Goal: Task Accomplishment & Management: Complete application form

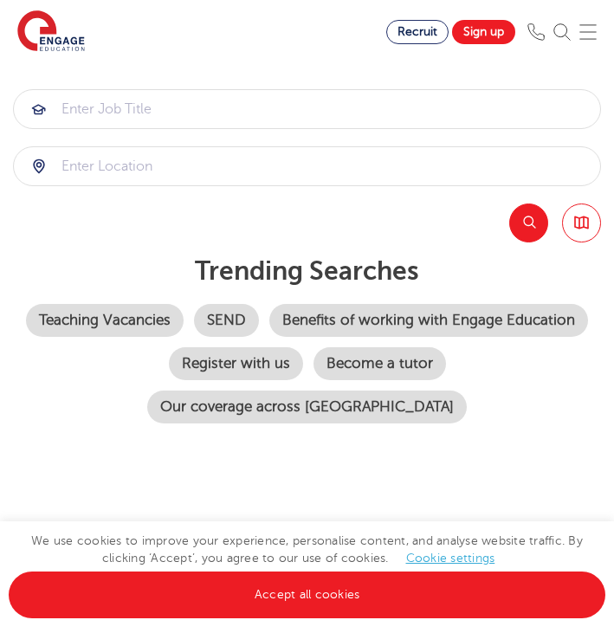
scroll to position [202, 0]
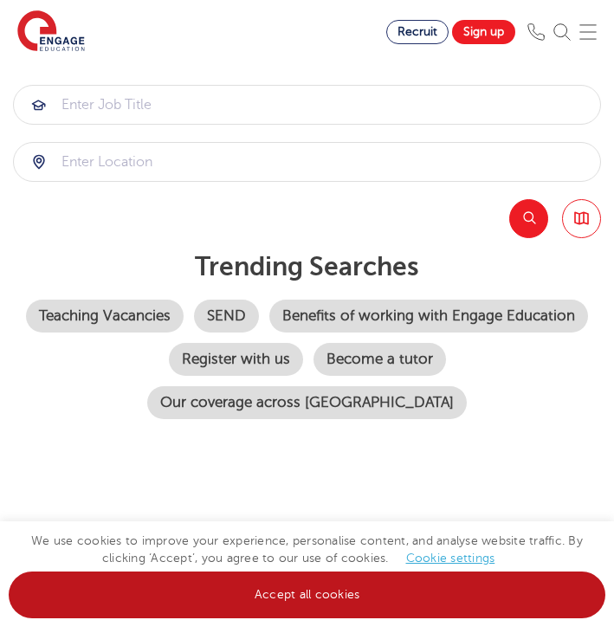
click at [352, 597] on link "Accept all cookies" at bounding box center [307, 595] width 597 height 47
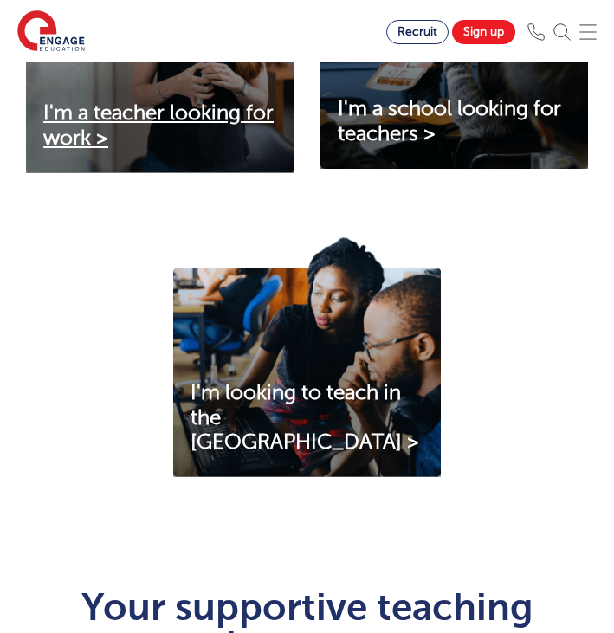
scroll to position [830, 0]
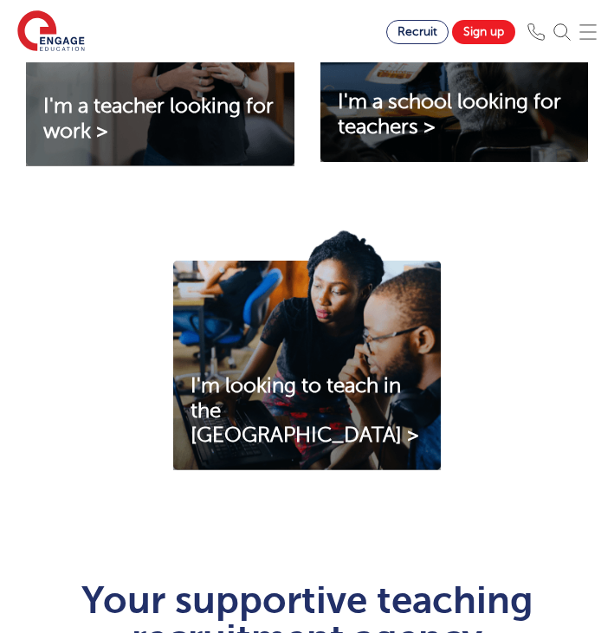
click at [283, 382] on img at bounding box center [307, 350] width 268 height 242
click at [163, 114] on span "I'm a teacher looking for work >" at bounding box center [158, 118] width 230 height 49
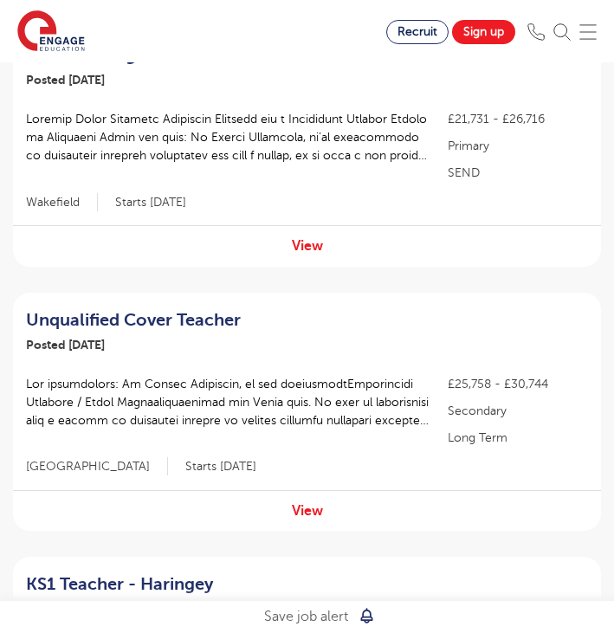
scroll to position [386, 0]
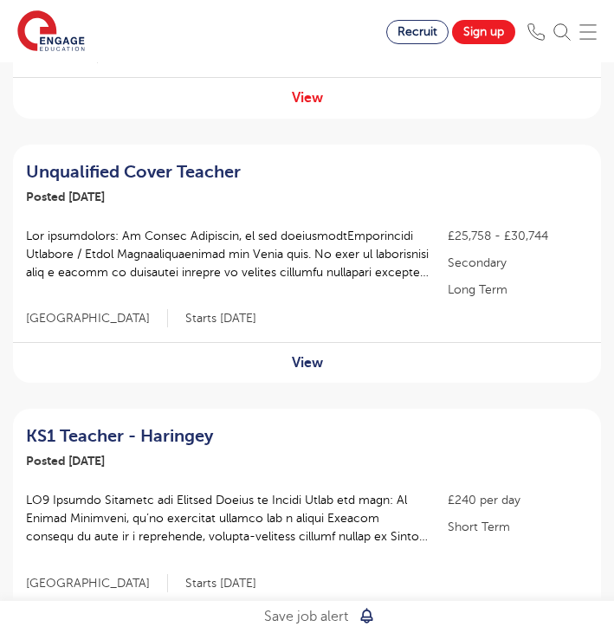
click at [315, 361] on link "View" at bounding box center [307, 363] width 31 height 16
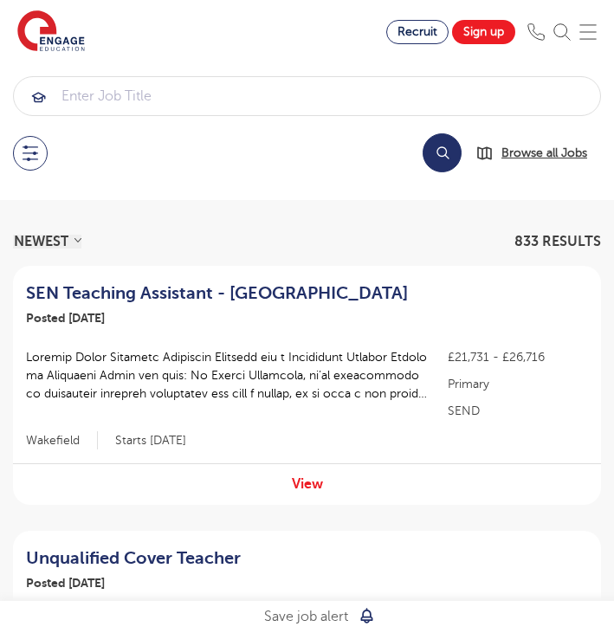
scroll to position [0, 0]
click at [31, 141] on button at bounding box center [30, 153] width 35 height 35
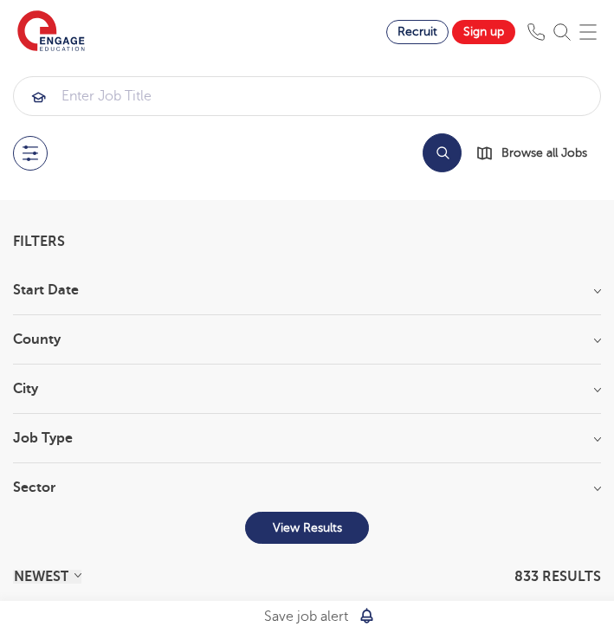
click at [139, 344] on h3 "County" at bounding box center [307, 340] width 588 height 14
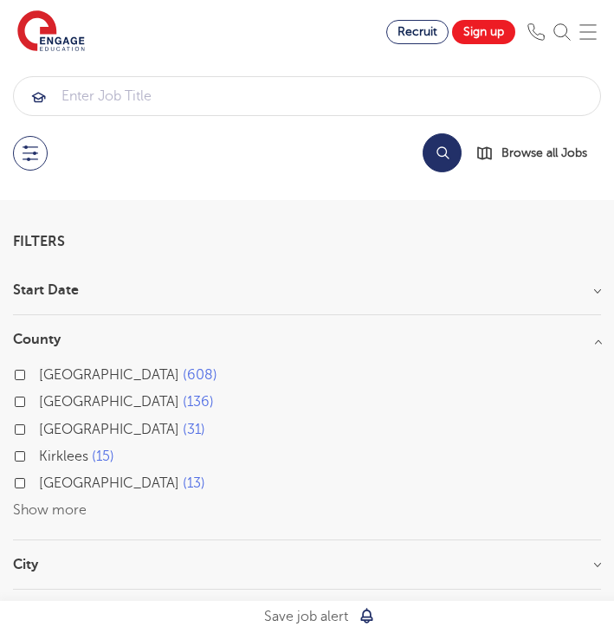
click at [87, 375] on label "London 608" at bounding box center [128, 375] width 178 height 23
click at [50, 375] on input "London 608" at bounding box center [44, 372] width 11 height 11
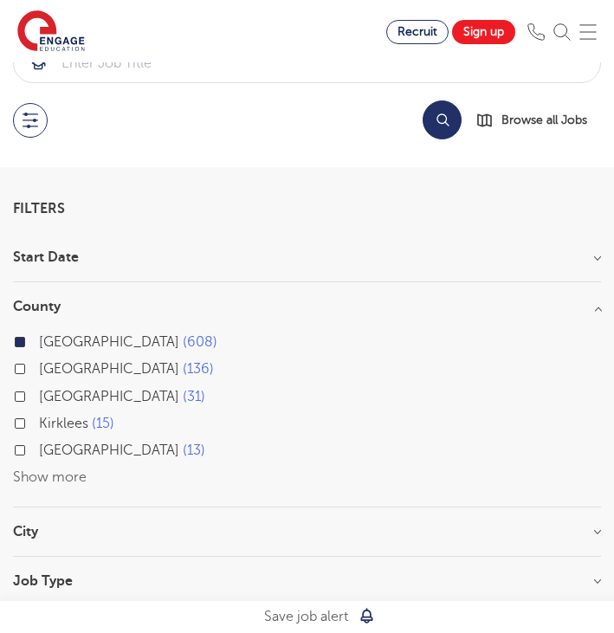
scroll to position [40, 0]
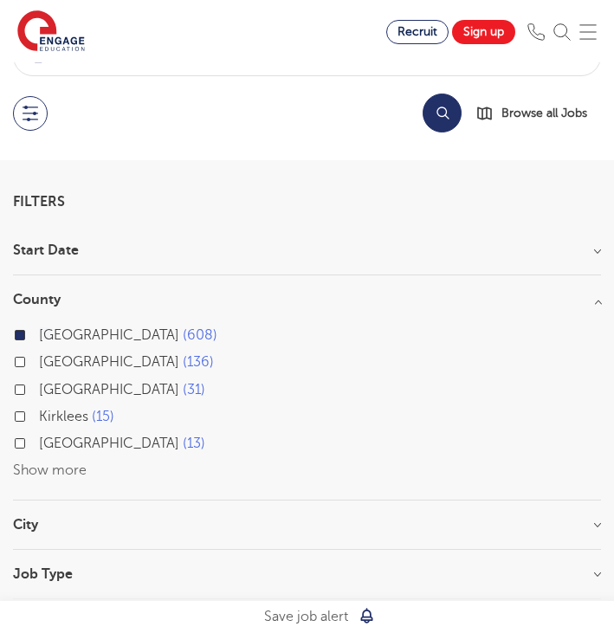
click at [176, 309] on div "London 608 Hertfordshire 136 Leeds 31 Kirklees 15 East Sussex 13 Show more" at bounding box center [307, 395] width 588 height 176
click at [66, 294] on h3 "County" at bounding box center [307, 300] width 588 height 14
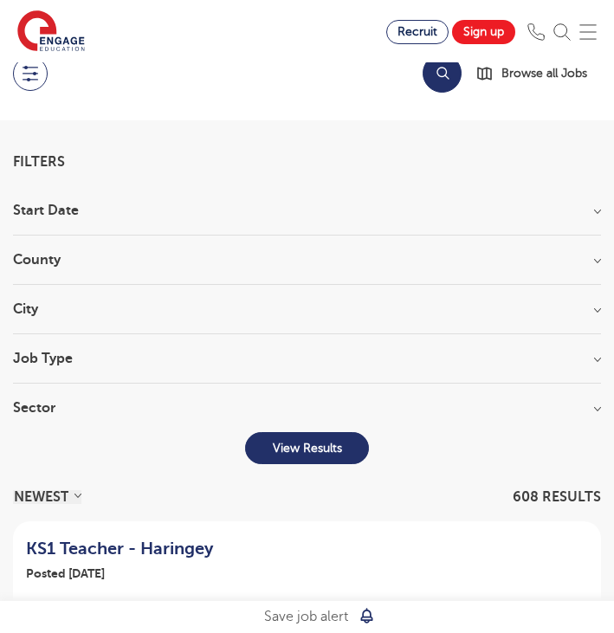
scroll to position [92, 0]
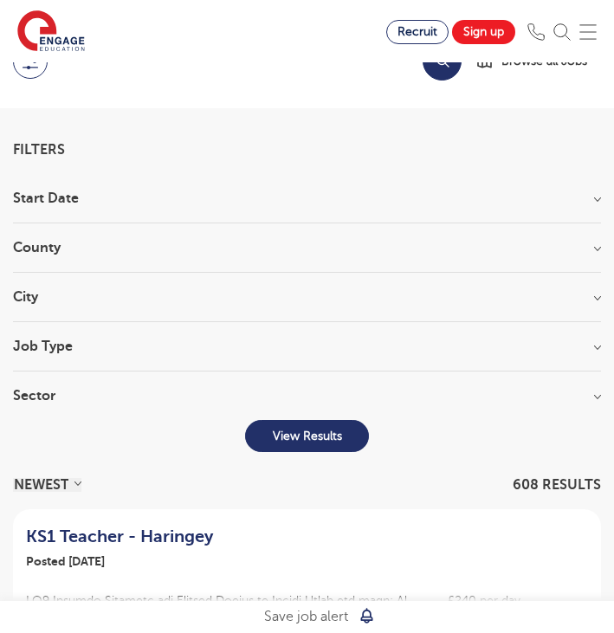
click at [155, 296] on h3 "City" at bounding box center [307, 297] width 588 height 14
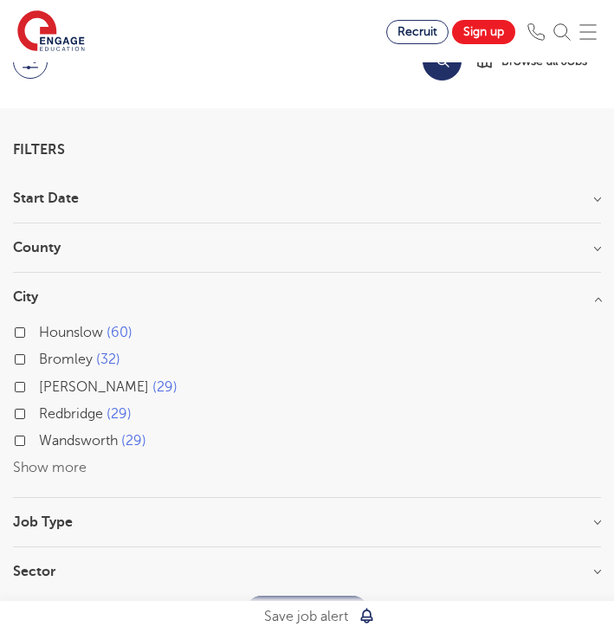
click at [152, 301] on h3 "City" at bounding box center [307, 297] width 588 height 14
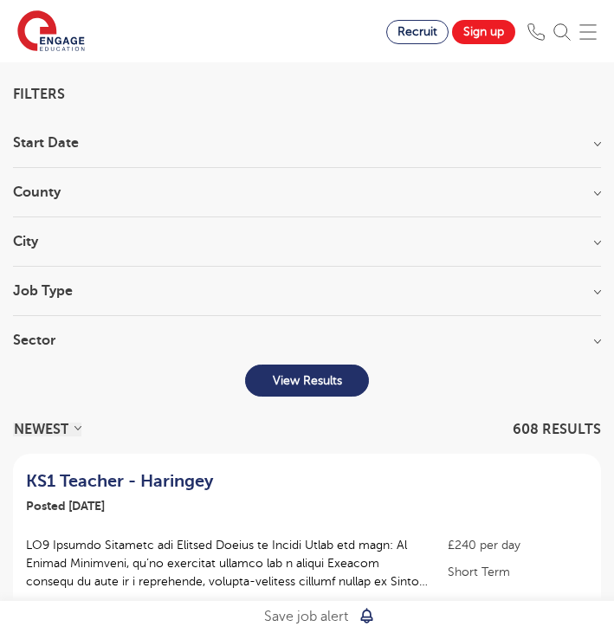
scroll to position [165, 0]
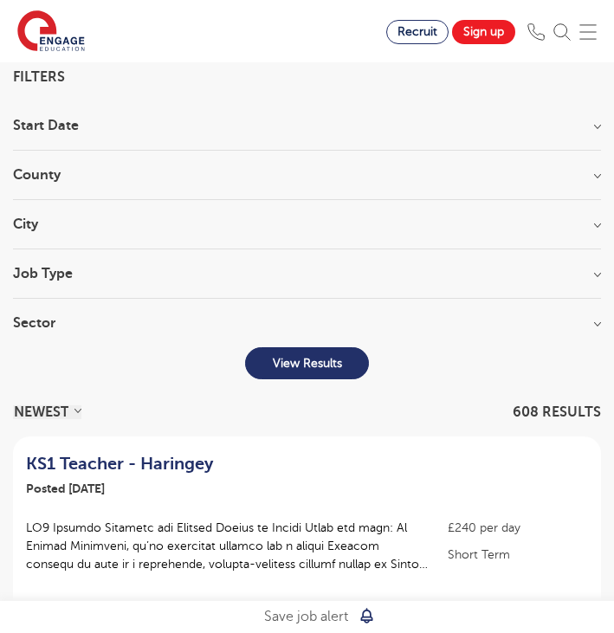
click at [160, 274] on h3 "Job Type" at bounding box center [307, 274] width 588 height 14
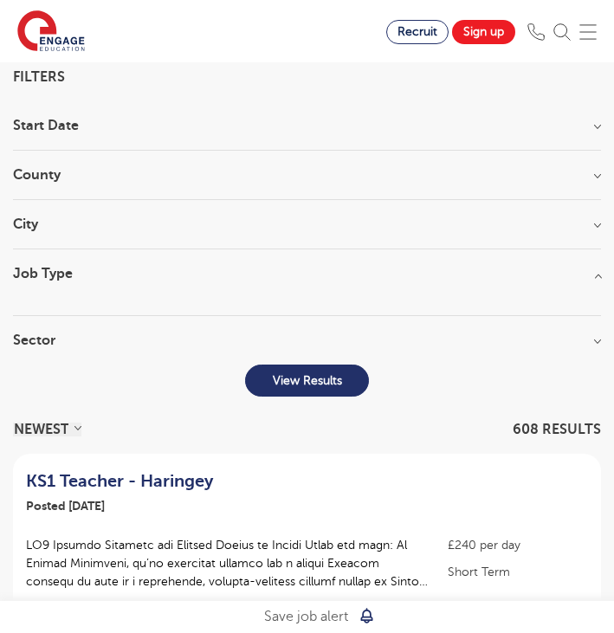
click at [160, 274] on h3 "Job Type" at bounding box center [307, 274] width 588 height 14
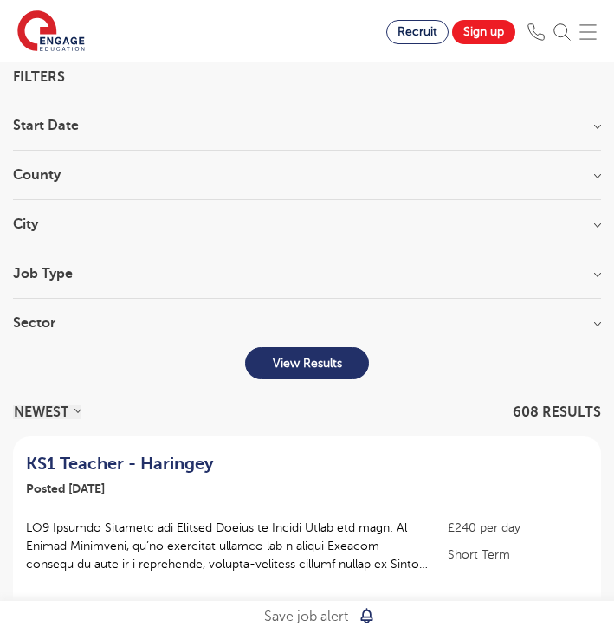
click at [140, 325] on h3 "Sector" at bounding box center [307, 323] width 588 height 14
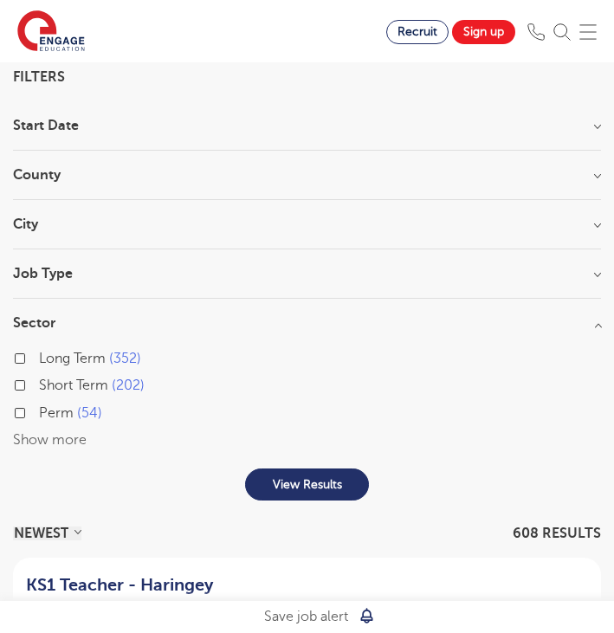
click at [99, 387] on span "Short Term" at bounding box center [73, 386] width 69 height 16
click at [50, 387] on input "Short Term 202" at bounding box center [44, 383] width 11 height 11
checkbox input "true"
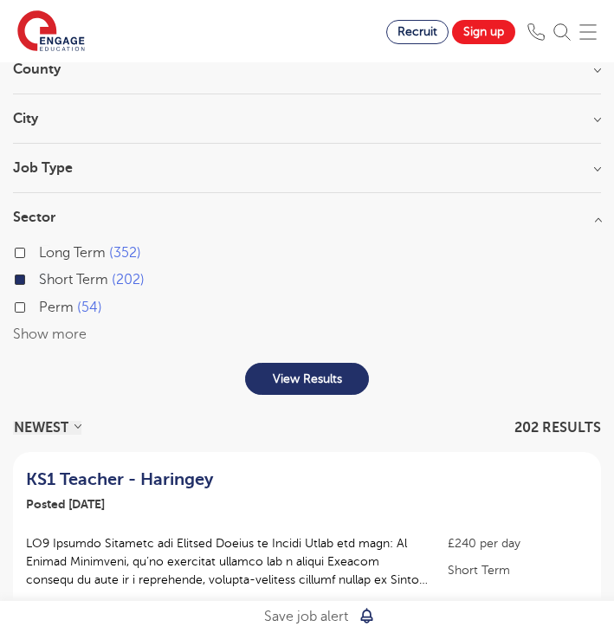
scroll to position [273, 0]
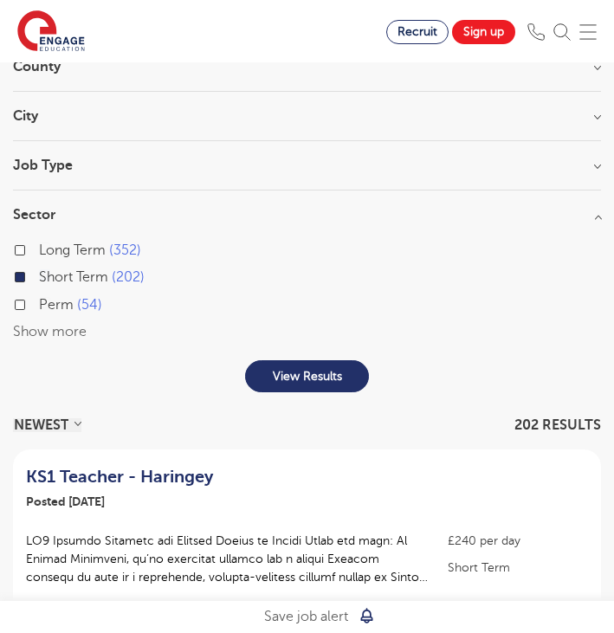
click at [273, 373] on p "View Results" at bounding box center [307, 376] width 69 height 15
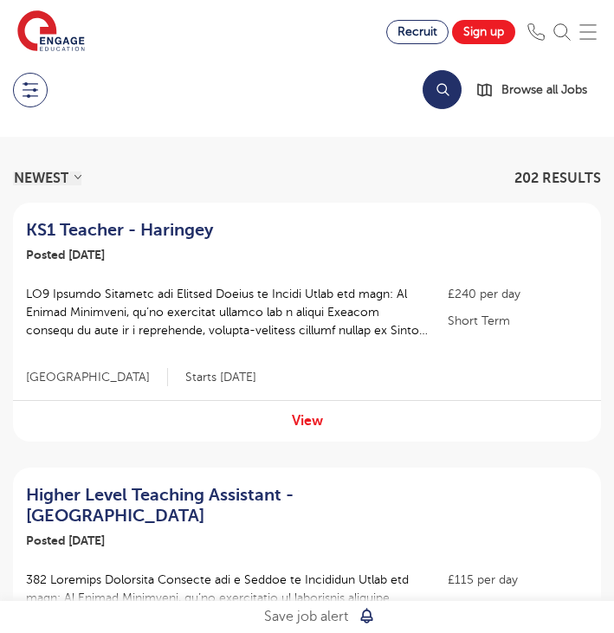
scroll to position [0, 0]
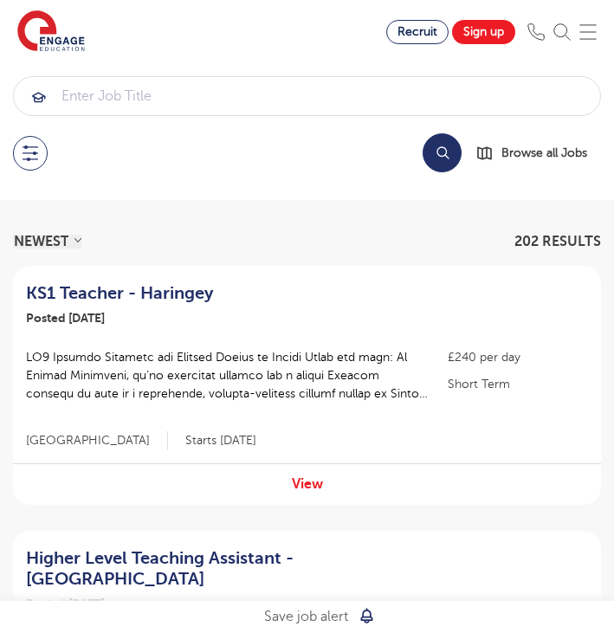
click at [301, 473] on div "View" at bounding box center [307, 483] width 588 height 41
click at [301, 480] on link "View" at bounding box center [307, 484] width 31 height 16
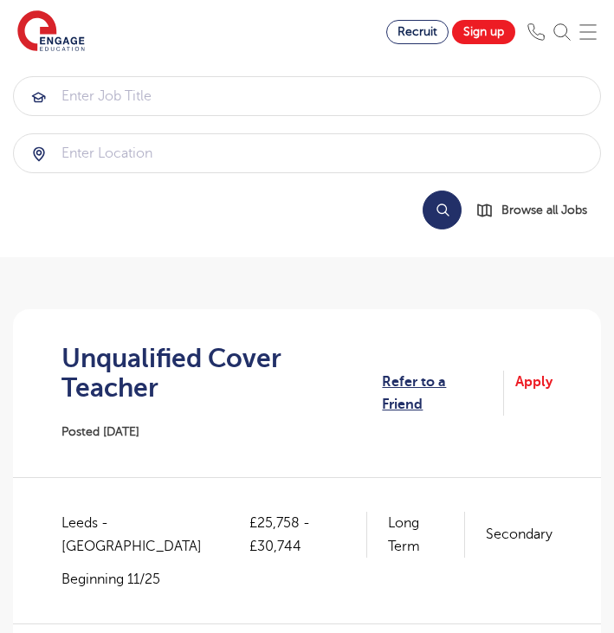
scroll to position [162, 0]
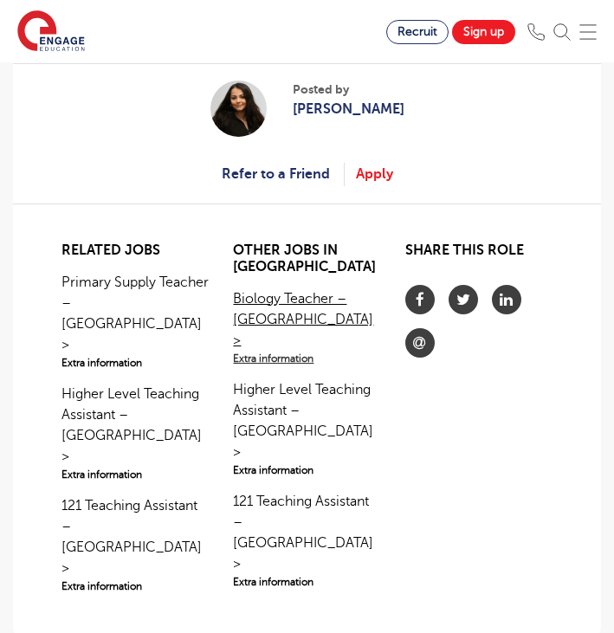
scroll to position [1678, 0]
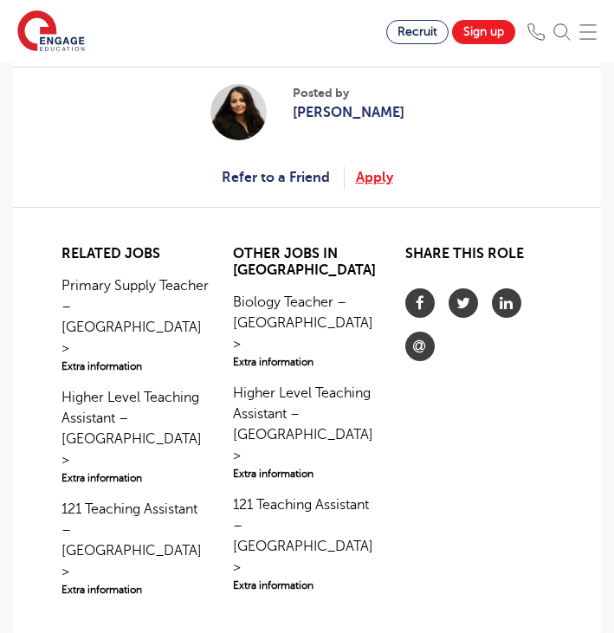
click at [367, 170] on link "Apply" at bounding box center [374, 177] width 37 height 23
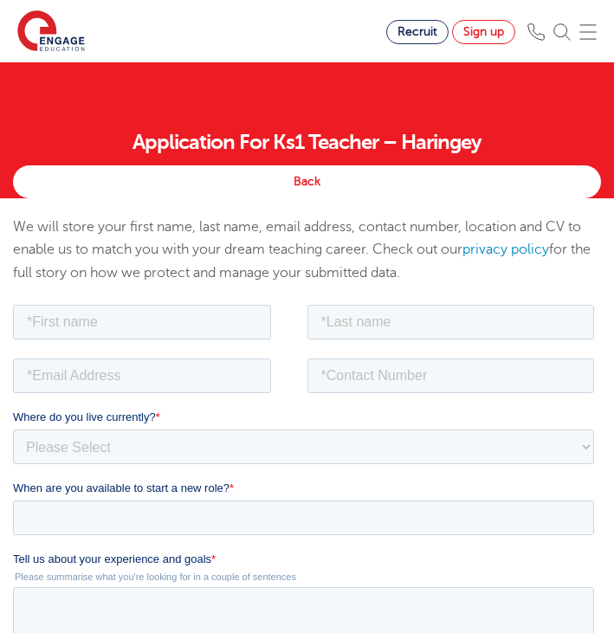
click at [461, 30] on link "Sign up" at bounding box center [483, 32] width 63 height 24
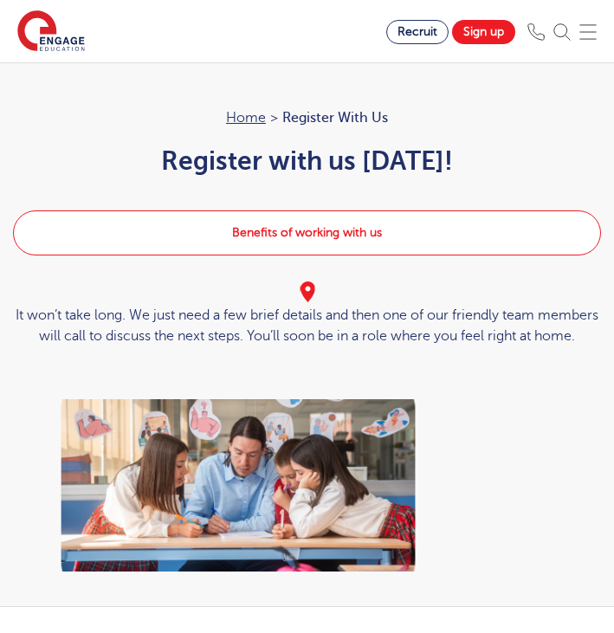
click at [336, 224] on link "Benefits of working with us" at bounding box center [307, 232] width 588 height 45
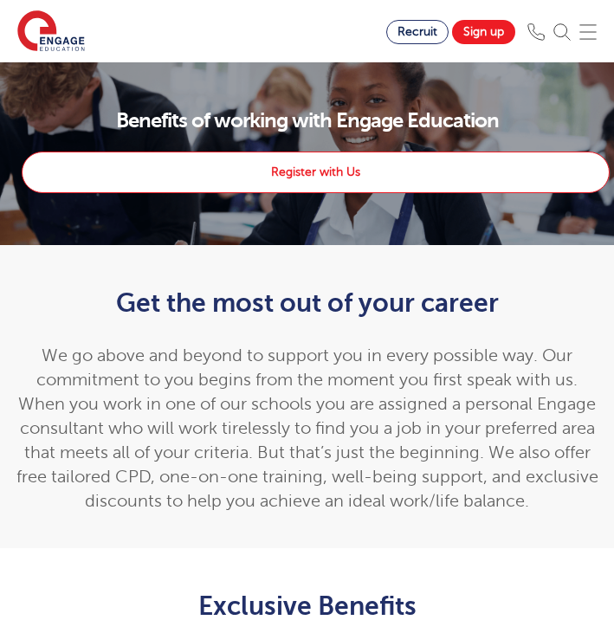
click at [290, 188] on link "Register with Us" at bounding box center [316, 173] width 588 height 42
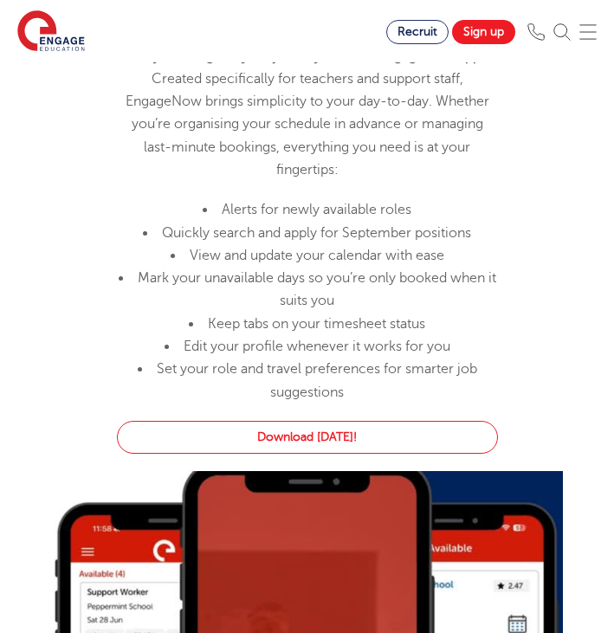
scroll to position [1170, 0]
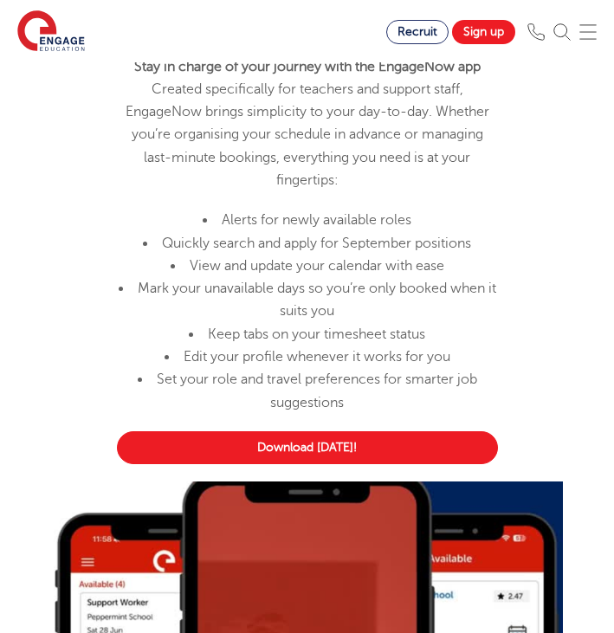
click at [405, 464] on link "Download today!" at bounding box center [307, 447] width 381 height 33
